Goal: Task Accomplishment & Management: Manage account settings

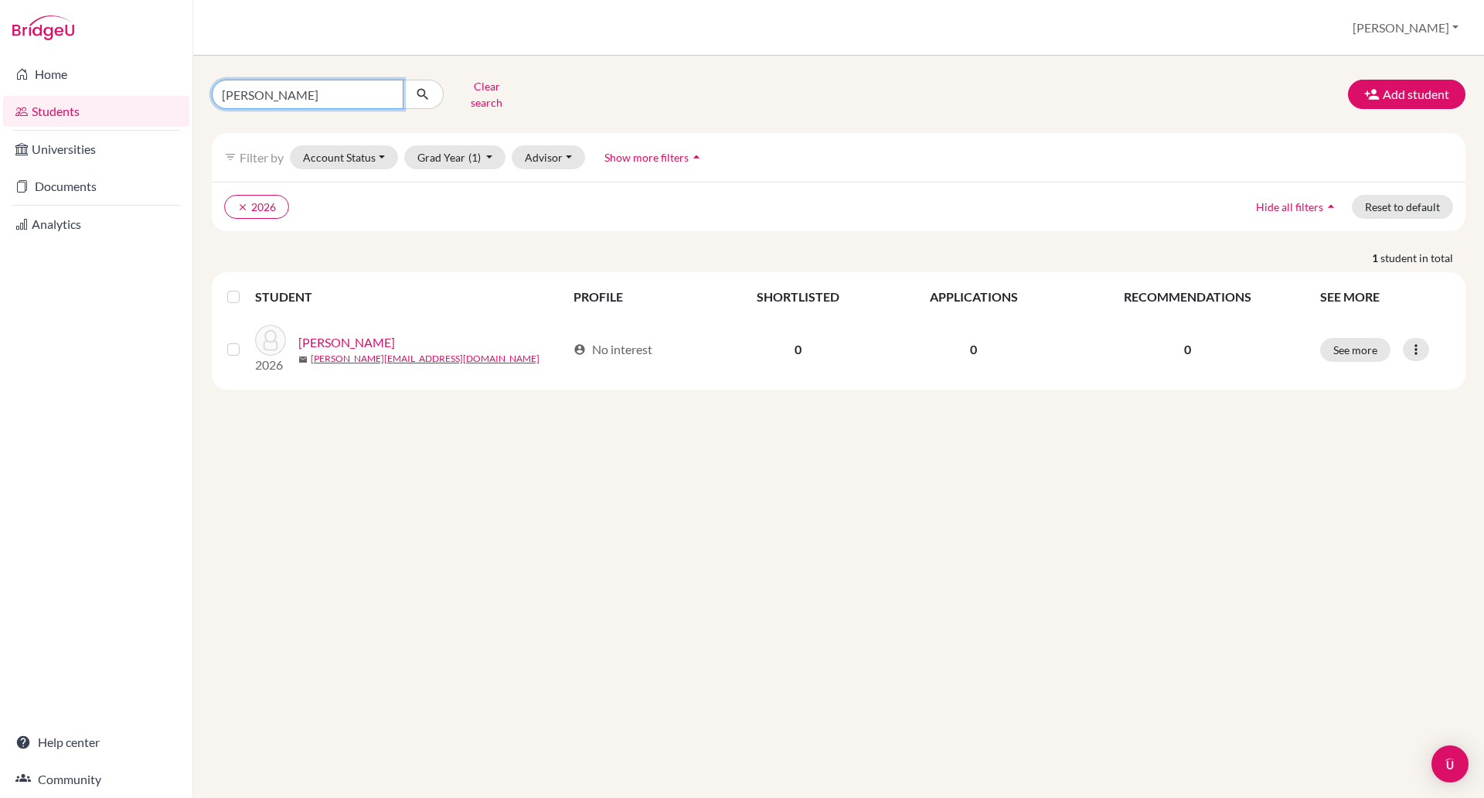
click at [279, 87] on input "emma" at bounding box center [308, 94] width 192 height 29
type input "e"
type input "gia han"
click button "submit" at bounding box center [423, 94] width 41 height 29
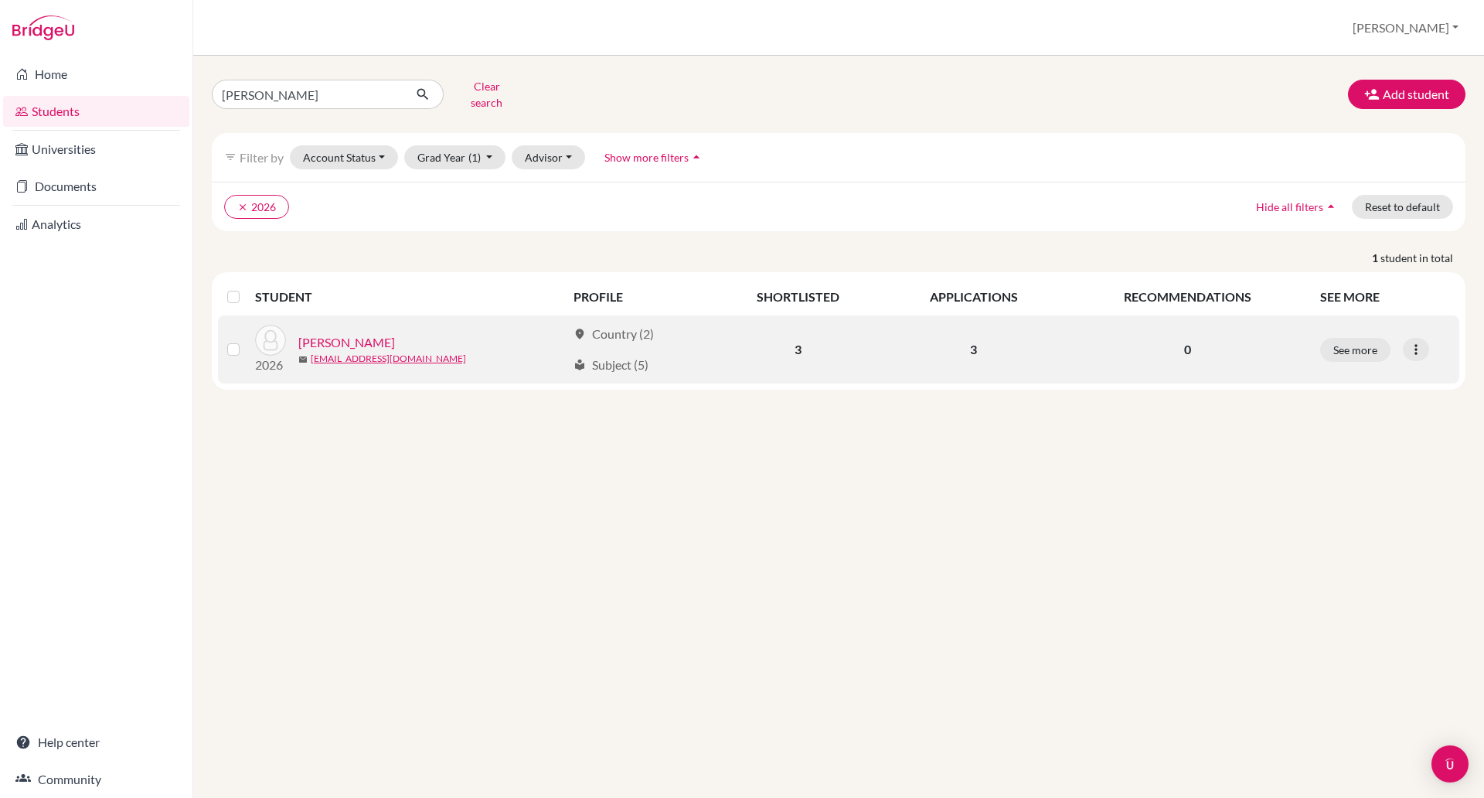
click at [390, 333] on link "Le Nguyen, Gia Han" at bounding box center [346, 342] width 97 height 19
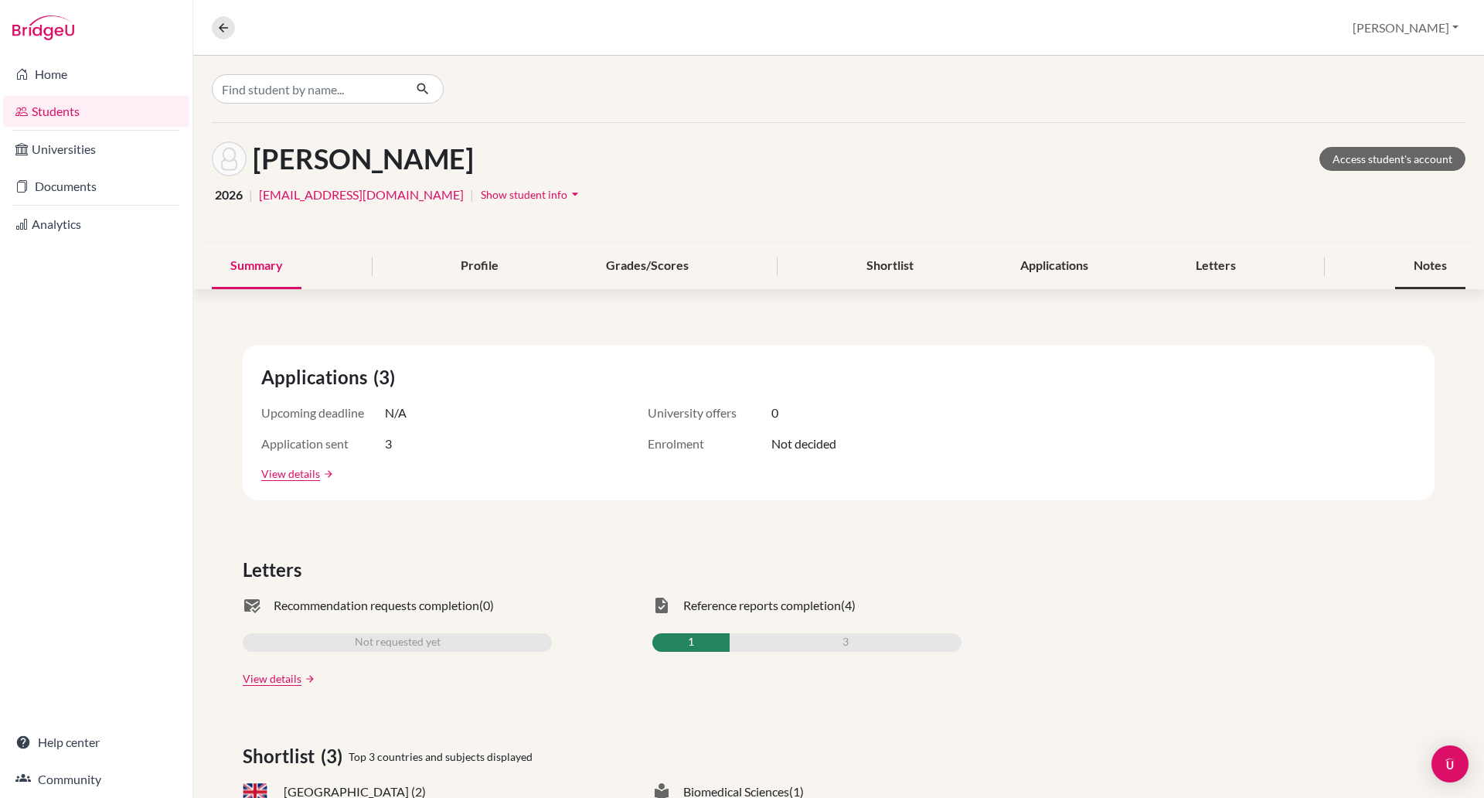
click at [1400, 255] on div "Notes" at bounding box center [1430, 266] width 70 height 46
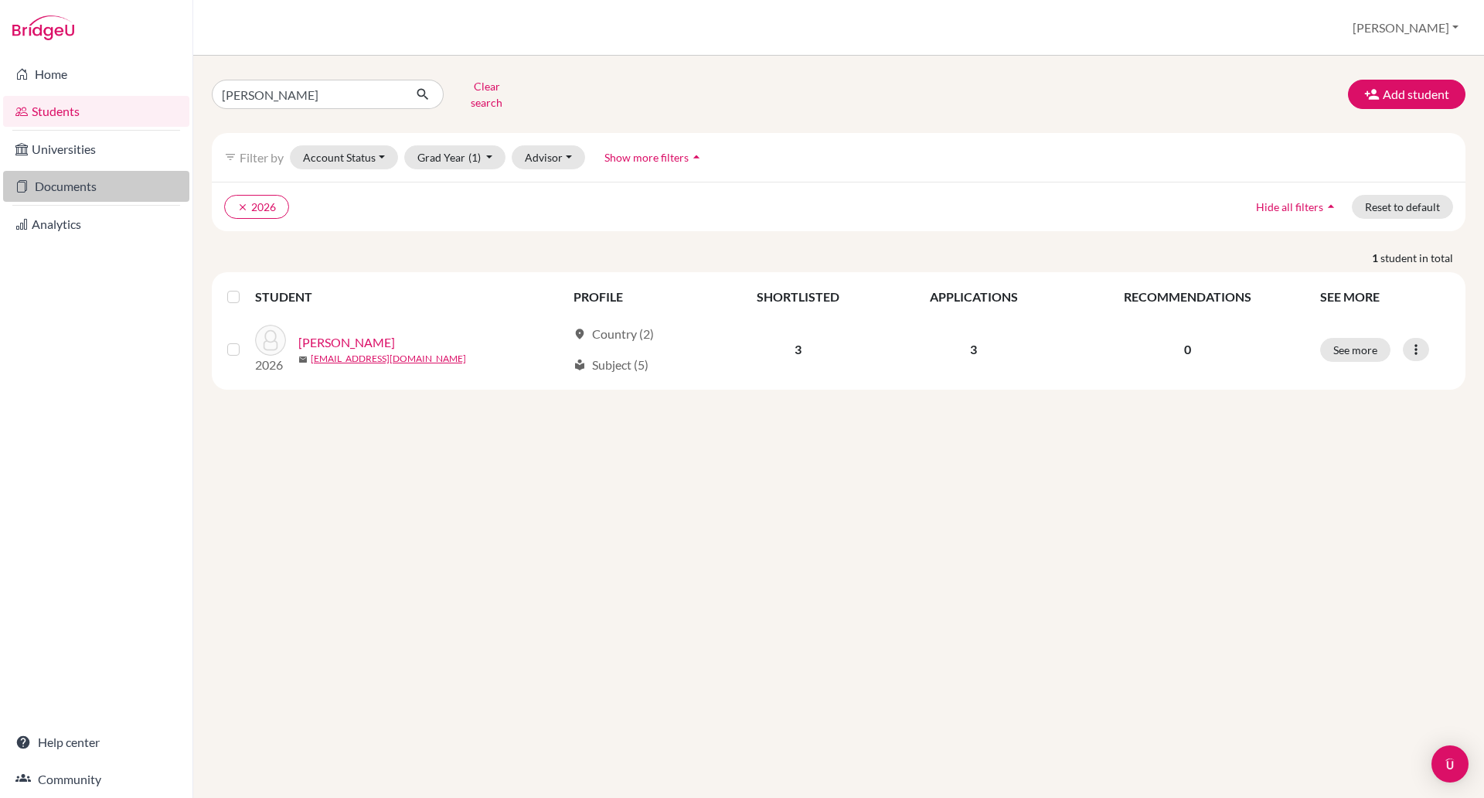
click at [68, 180] on link "Documents" at bounding box center [96, 186] width 186 height 31
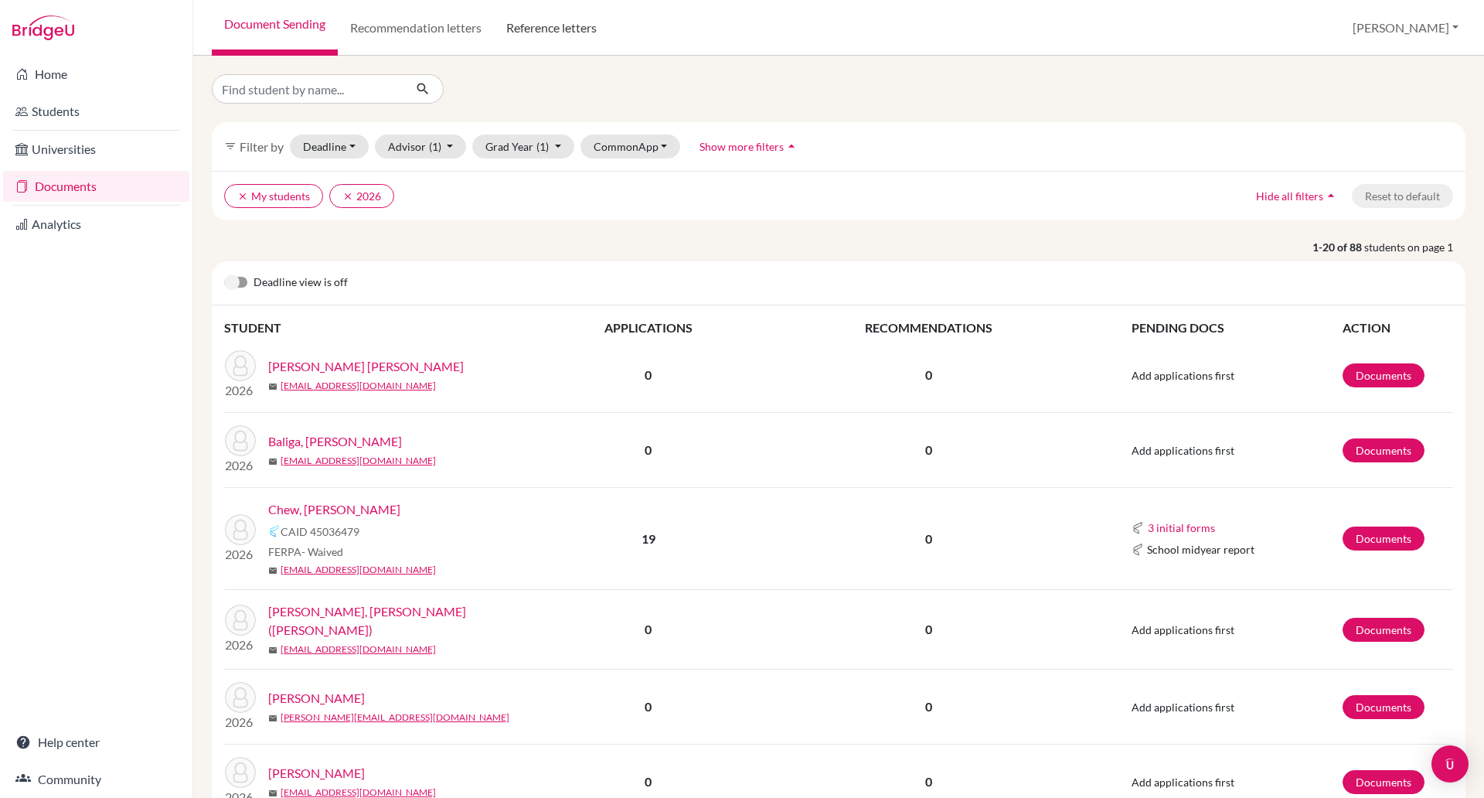
click at [536, 28] on link "Reference letters" at bounding box center [551, 28] width 115 height 56
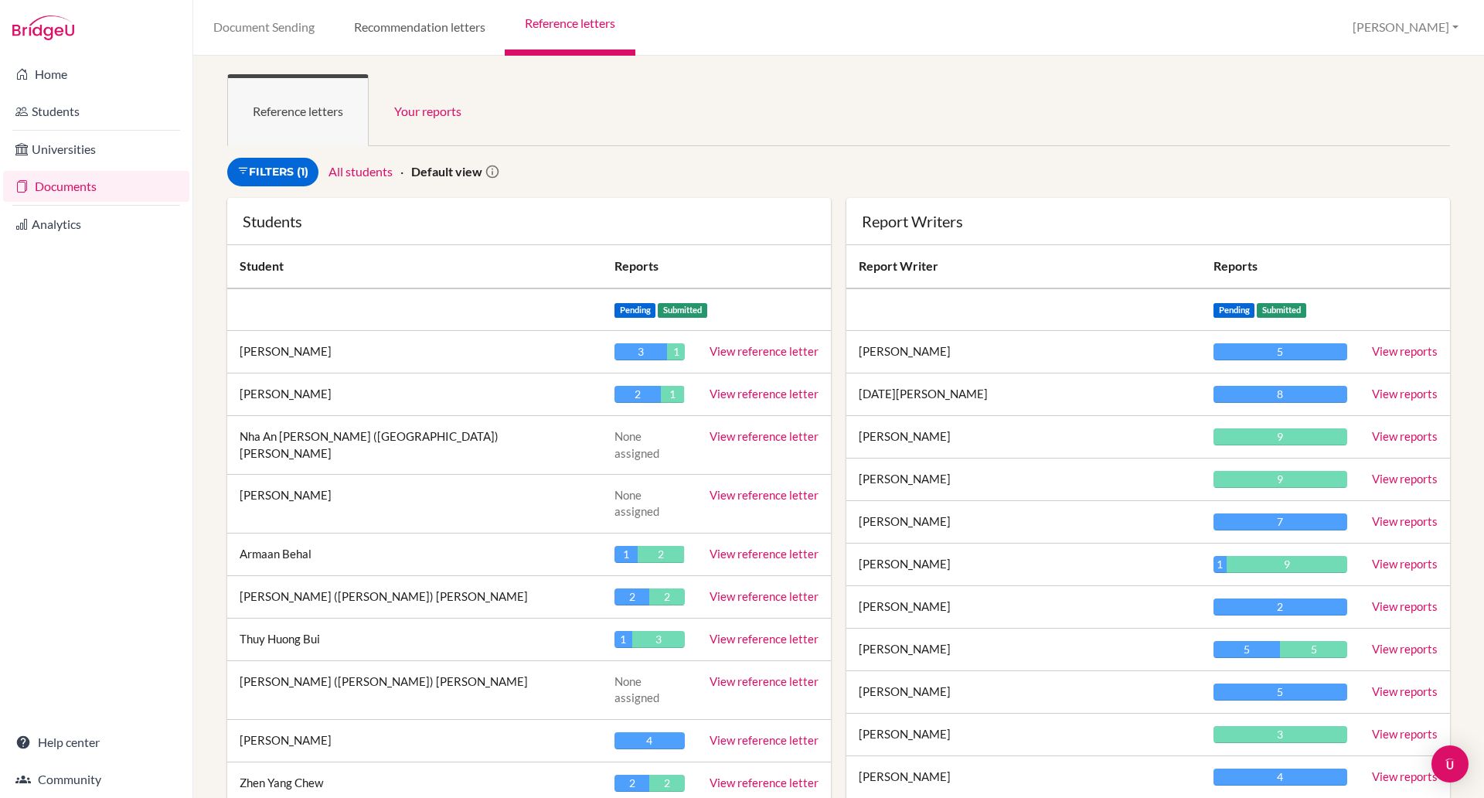
click at [424, 29] on link "Recommendation letters" at bounding box center [419, 28] width 171 height 56
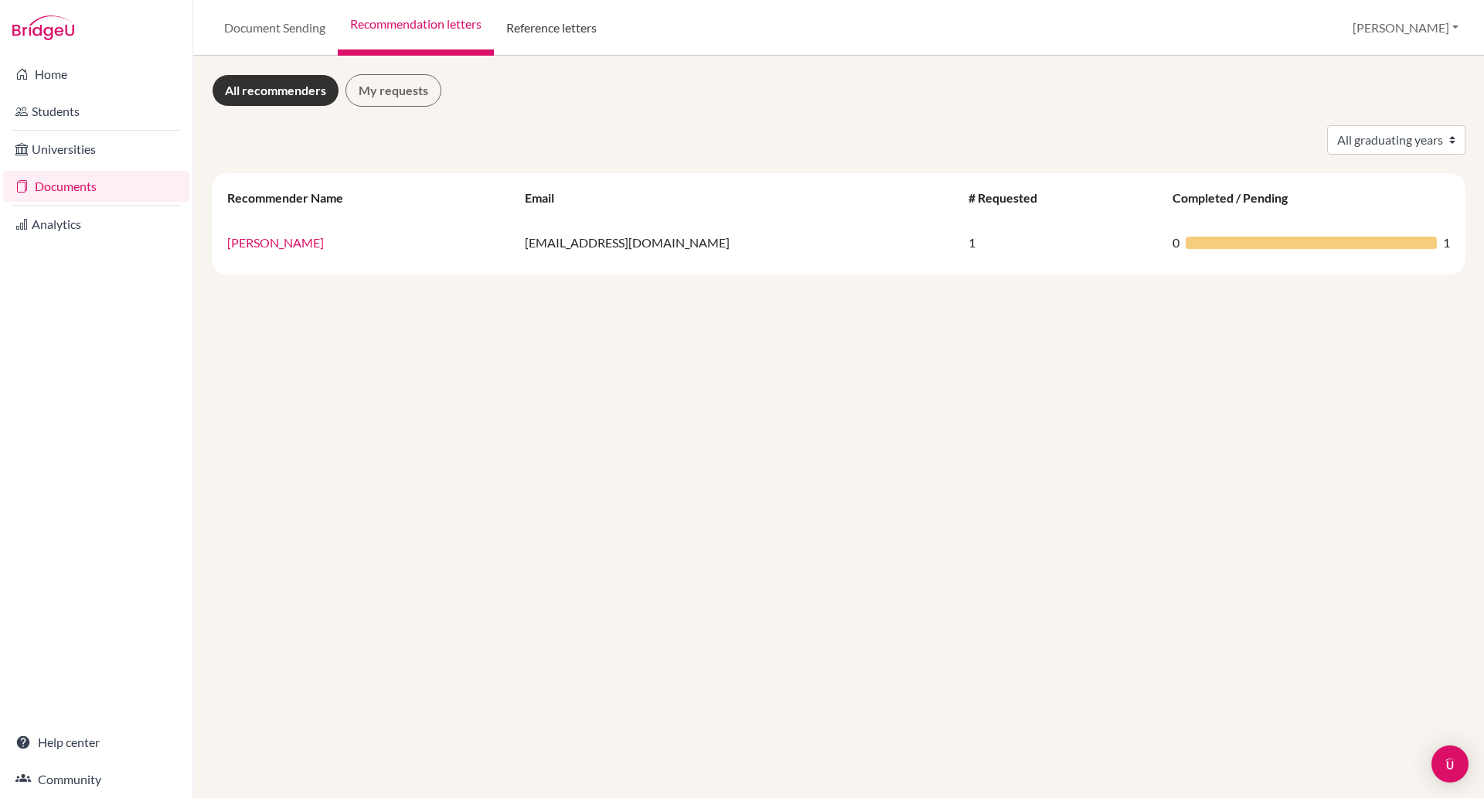
click at [558, 29] on link "Reference letters" at bounding box center [551, 28] width 115 height 56
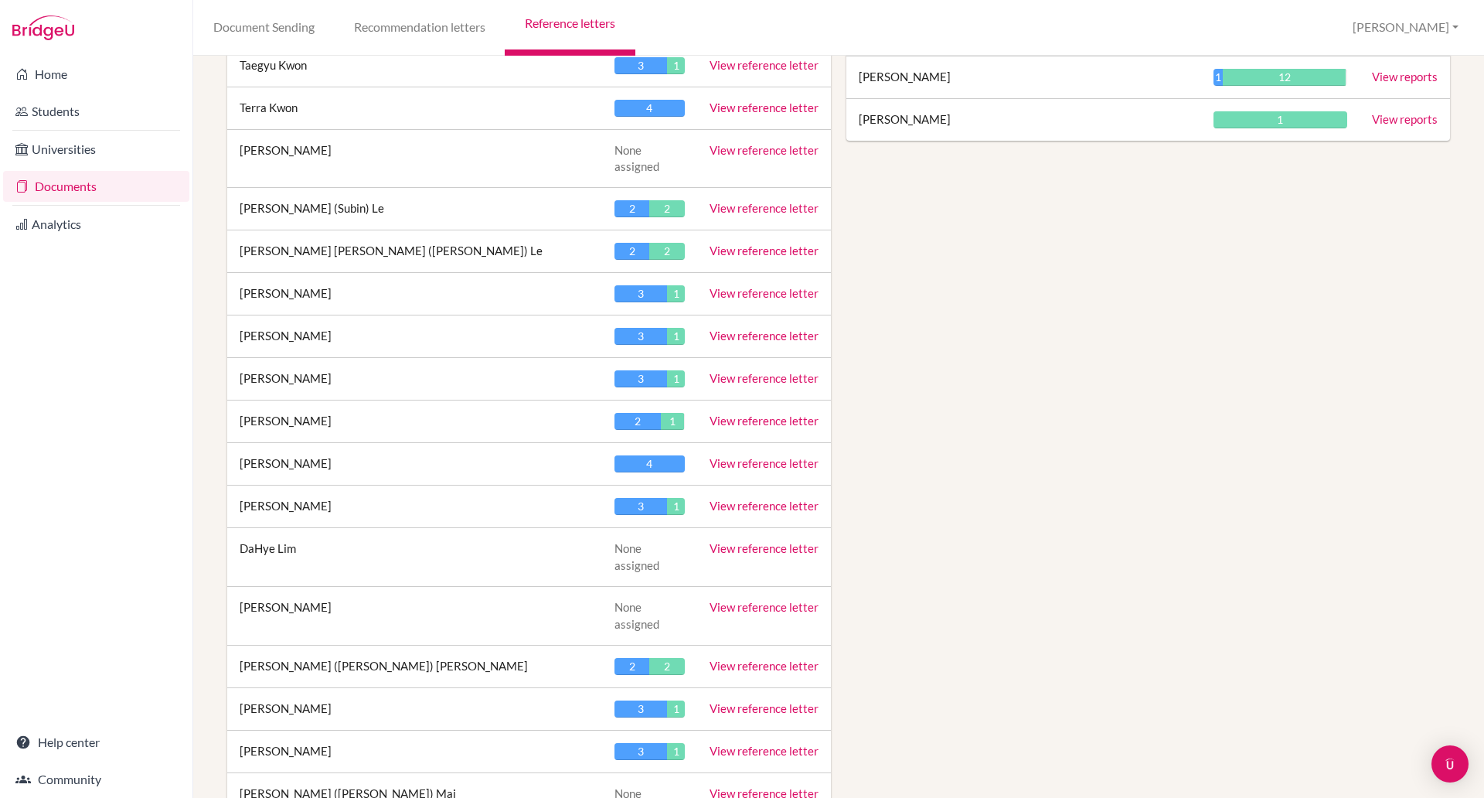
scroll to position [3448, 0]
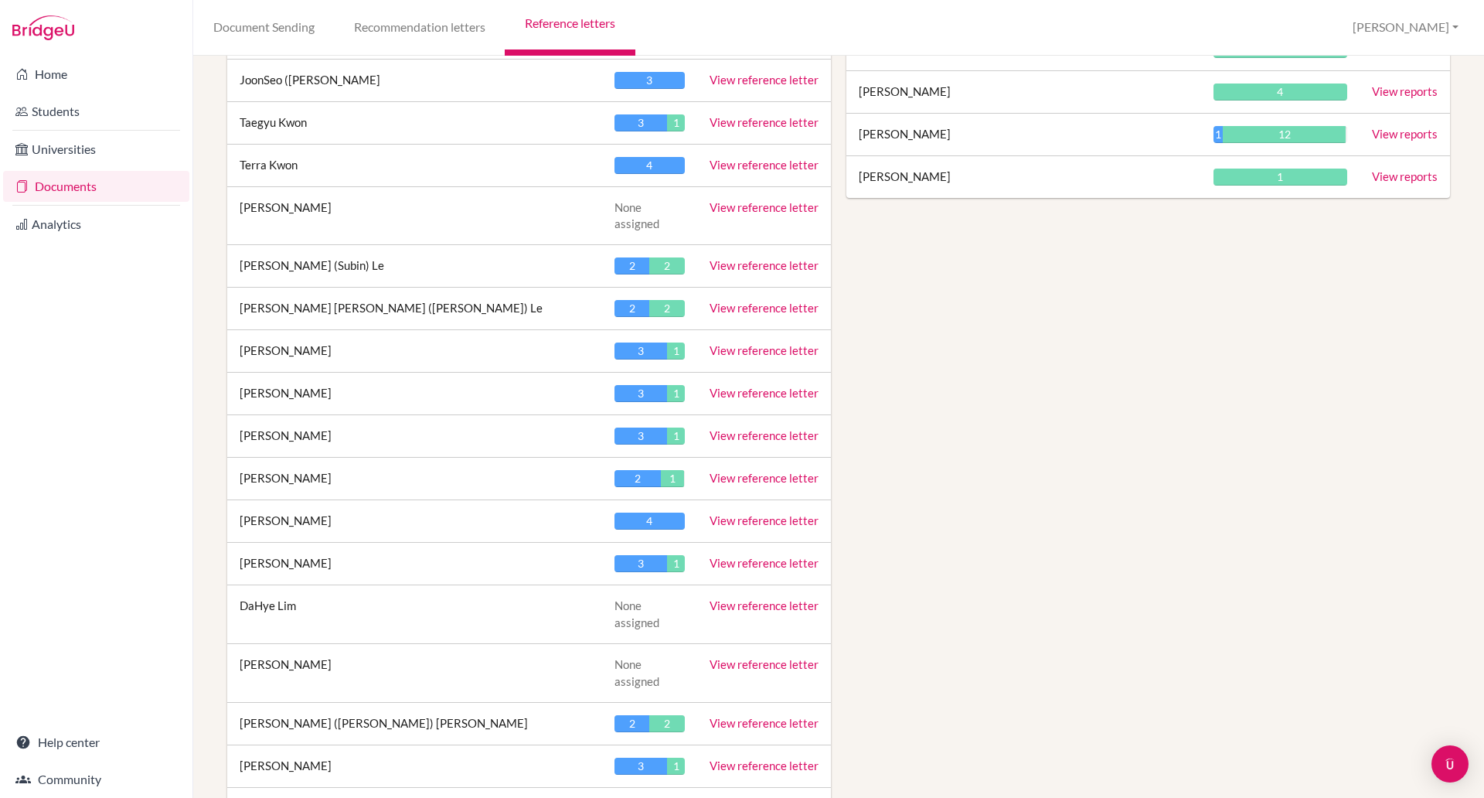
click at [776, 556] on link "View reference letter" at bounding box center [763, 563] width 109 height 14
